Goal: Task Accomplishment & Management: Use online tool/utility

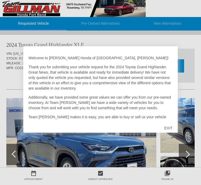
click at [169, 129] on div "EXIT" at bounding box center [168, 128] width 19 height 16
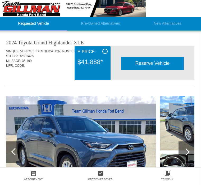
scroll to position [14, 0]
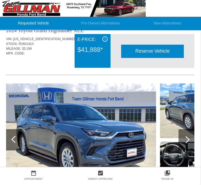
click at [114, 142] on img at bounding box center [81, 140] width 150 height 112
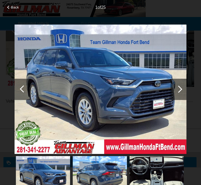
scroll to position [124, 1]
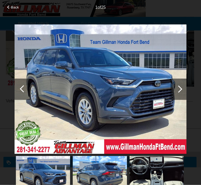
click at [130, 88] on img at bounding box center [101, 88] width 172 height 129
click at [150, 45] on img at bounding box center [101, 88] width 172 height 129
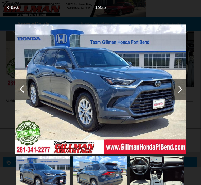
click at [178, 89] on div at bounding box center [178, 88] width 7 height 7
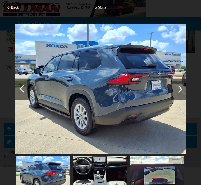
scroll to position [158, 0]
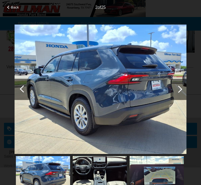
click at [27, 85] on div at bounding box center [23, 88] width 16 height 21
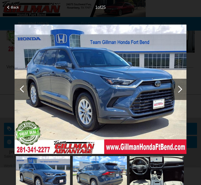
click at [23, 91] on div at bounding box center [23, 88] width 7 height 7
click at [12, 9] on span "Back" at bounding box center [15, 7] width 8 height 4
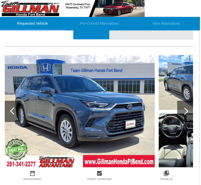
scroll to position [43, 1]
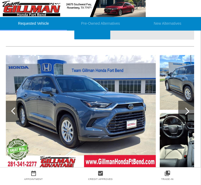
click at [187, 111] on div at bounding box center [186, 110] width 7 height 7
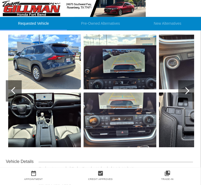
scroll to position [63, 1]
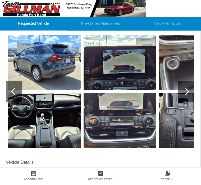
click at [191, 93] on div at bounding box center [187, 91] width 16 height 21
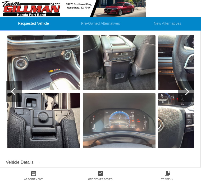
click at [190, 89] on div at bounding box center [187, 91] width 16 height 21
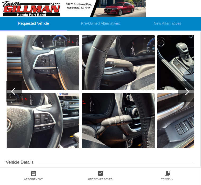
click at [189, 92] on div at bounding box center [186, 91] width 7 height 7
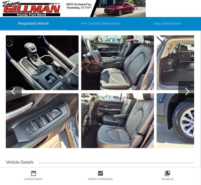
click at [190, 92] on div at bounding box center [187, 91] width 16 height 21
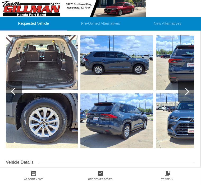
click at [187, 89] on div at bounding box center [186, 91] width 7 height 7
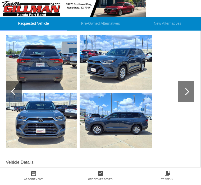
click at [189, 89] on div at bounding box center [187, 91] width 16 height 21
click at [13, 89] on div at bounding box center [14, 90] width 7 height 7
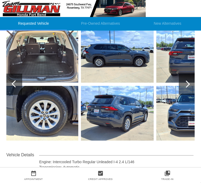
scroll to position [91, 0]
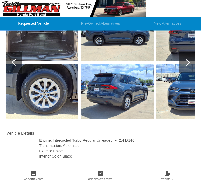
click at [188, 66] on div at bounding box center [187, 62] width 16 height 21
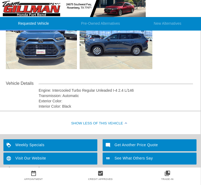
scroll to position [158, 1]
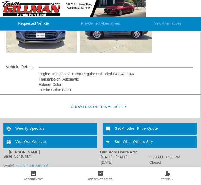
click at [75, 125] on div "Weekly Specials" at bounding box center [50, 128] width 94 height 12
